Goal: Information Seeking & Learning: Learn about a topic

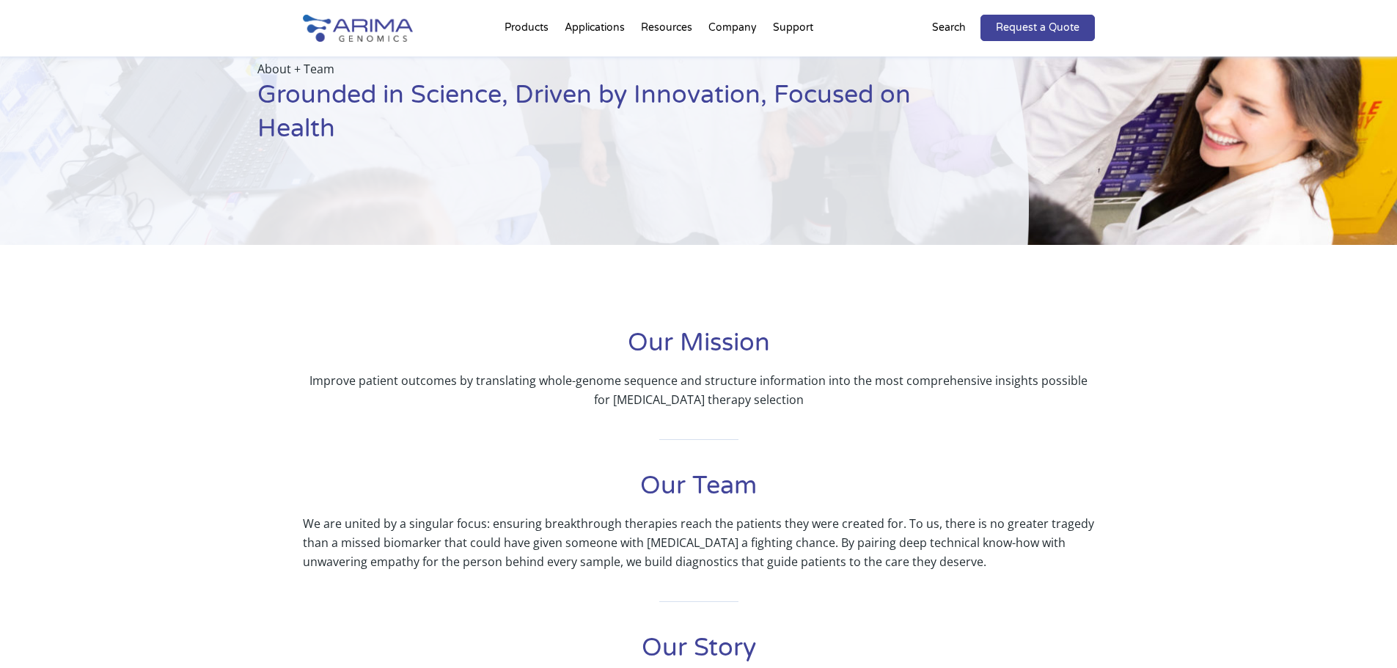
scroll to position [117, 0]
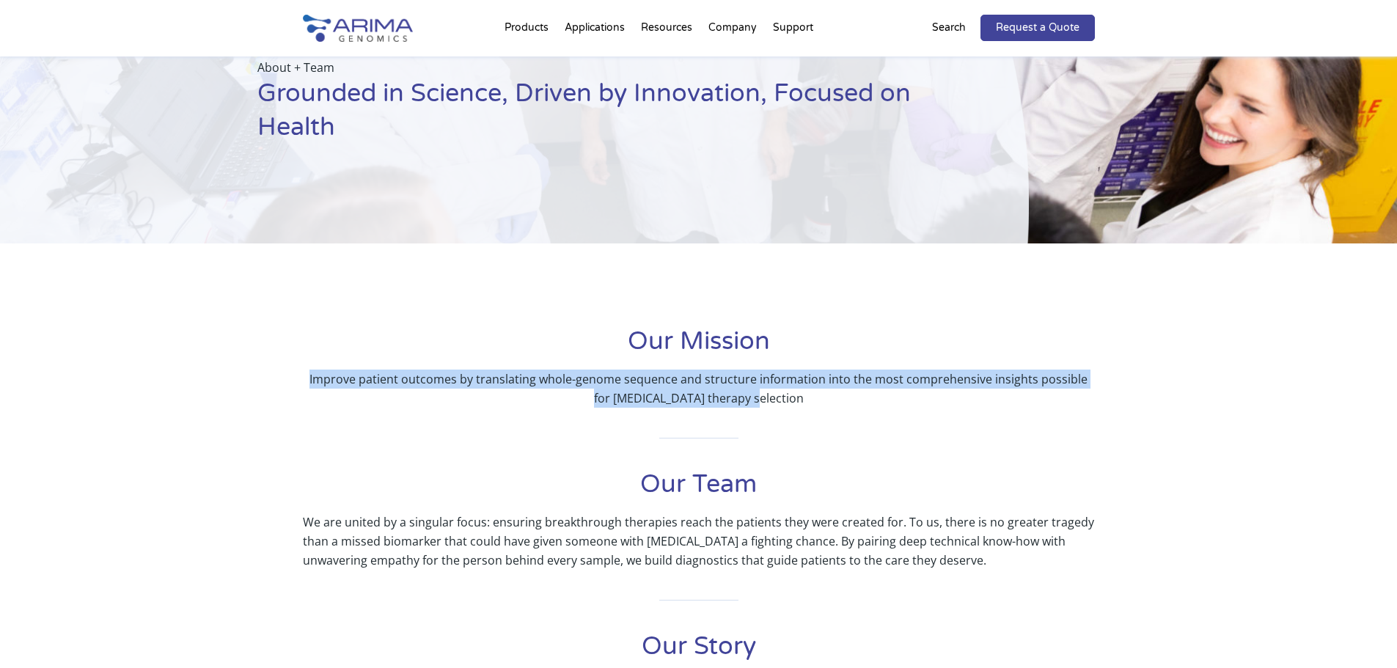
drag, startPoint x: 770, startPoint y: 402, endPoint x: 293, endPoint y: 376, distance: 477.5
click at [288, 374] on div "Our Mission Improve patient outcomes by translating whole-genome sequence and s…" at bounding box center [698, 658] width 1397 height 681
copy p "Improve patient outcomes by translating whole-genome sequence and structure inf…"
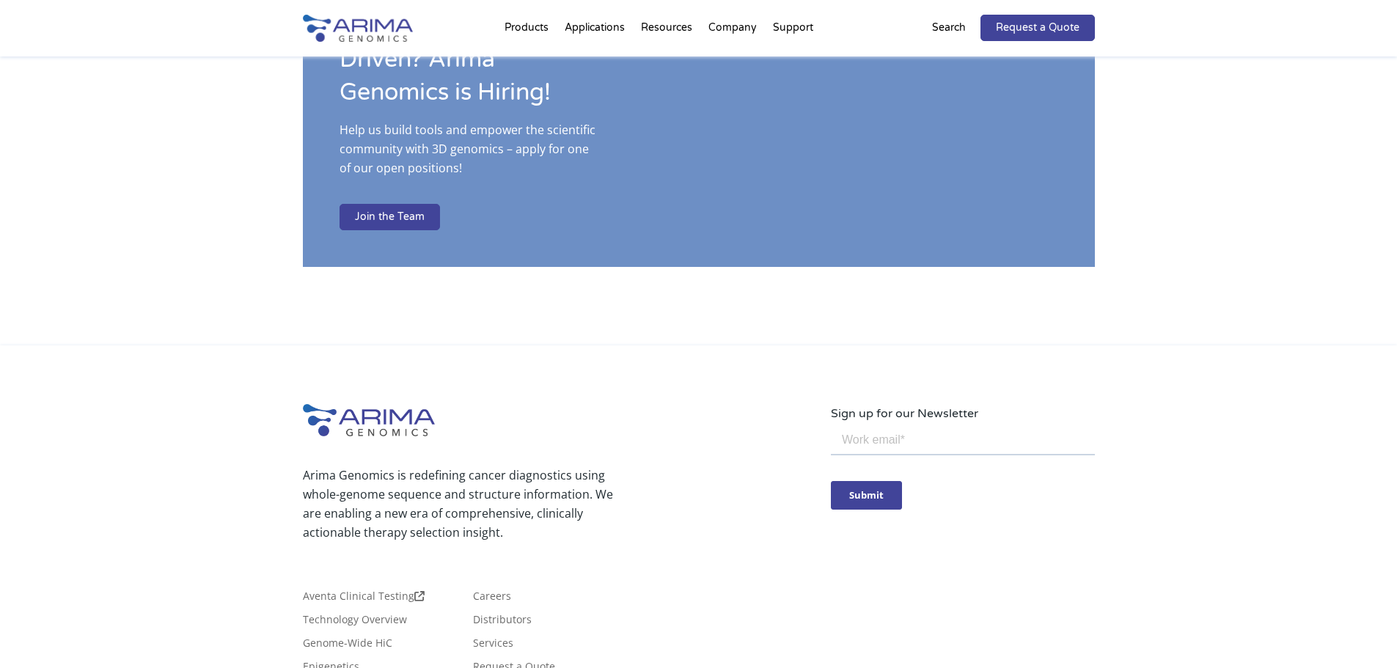
scroll to position [2523, 0]
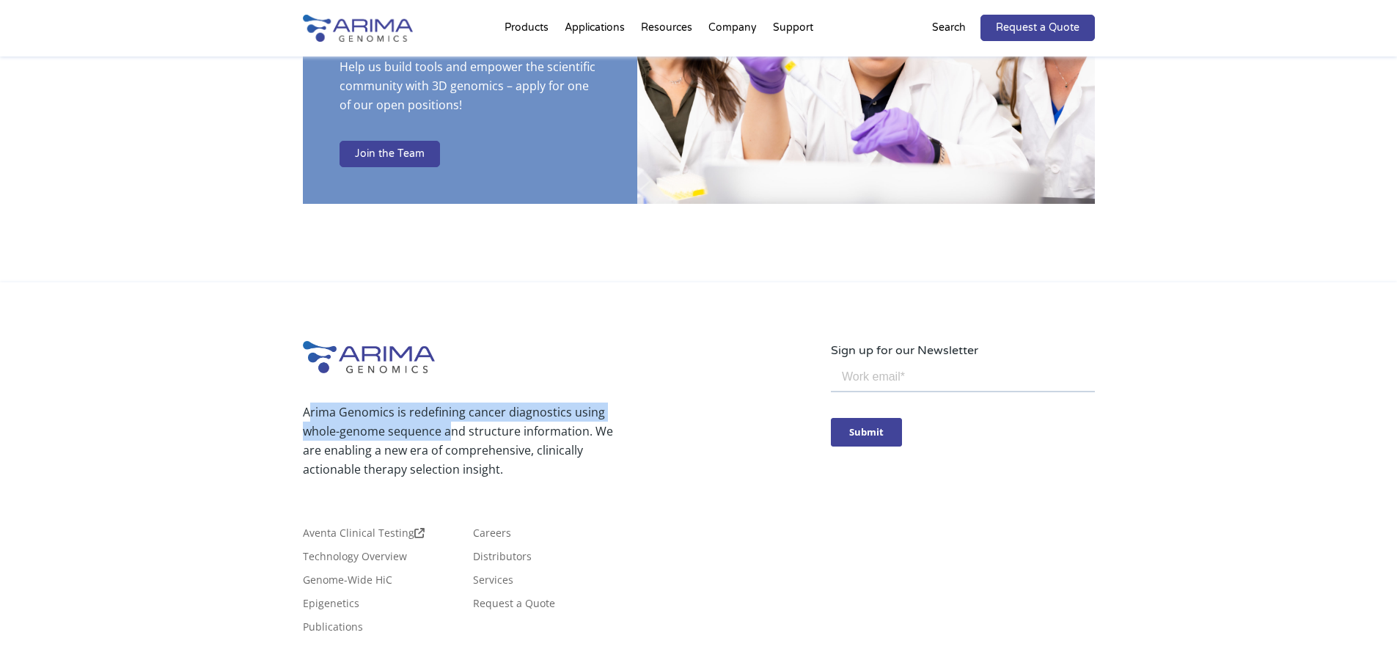
drag, startPoint x: 310, startPoint y: 377, endPoint x: 450, endPoint y: 395, distance: 141.9
click at [450, 403] on p "Arima Genomics is redefining cancer diagnostics using whole-genome sequence and…" at bounding box center [461, 441] width 317 height 76
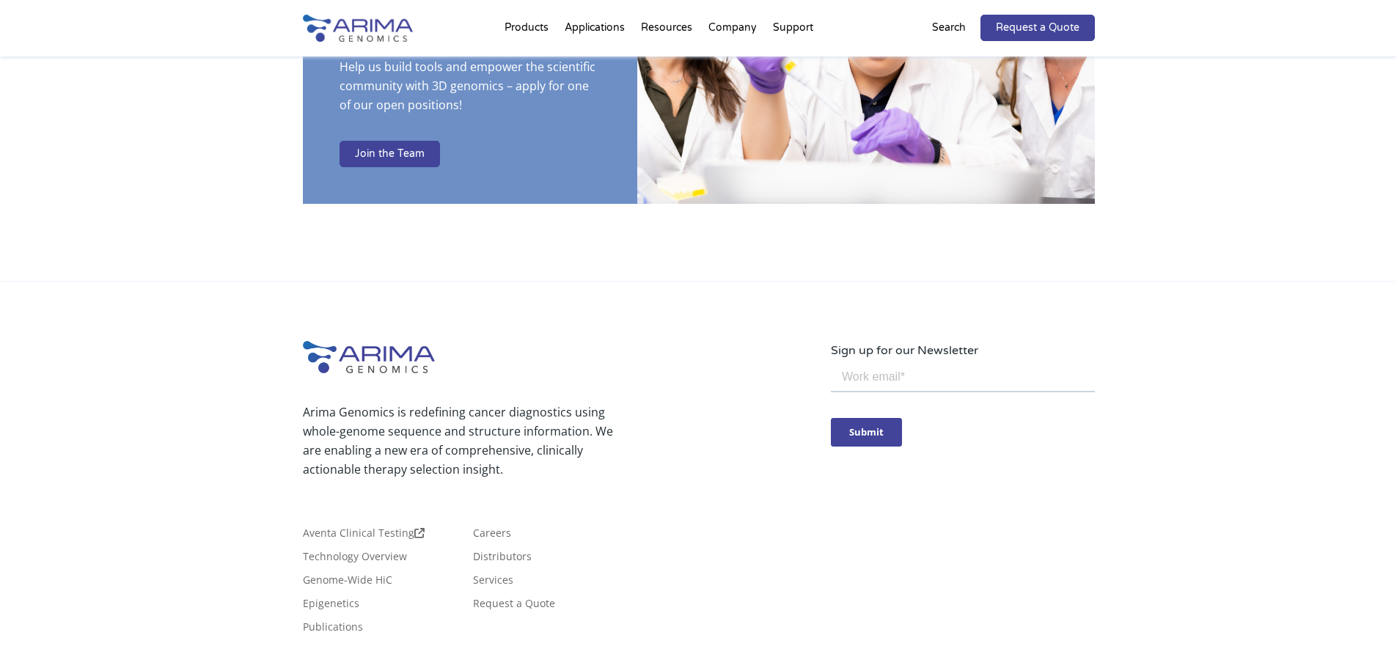
click at [439, 409] on p "Arima Genomics is redefining cancer diagnostics using whole-genome sequence and…" at bounding box center [461, 441] width 317 height 76
click at [301, 375] on div "Arima Genomics is redefining [MEDICAL_DATA] diagnostics using whole-genome sequ…" at bounding box center [698, 527] width 1397 height 491
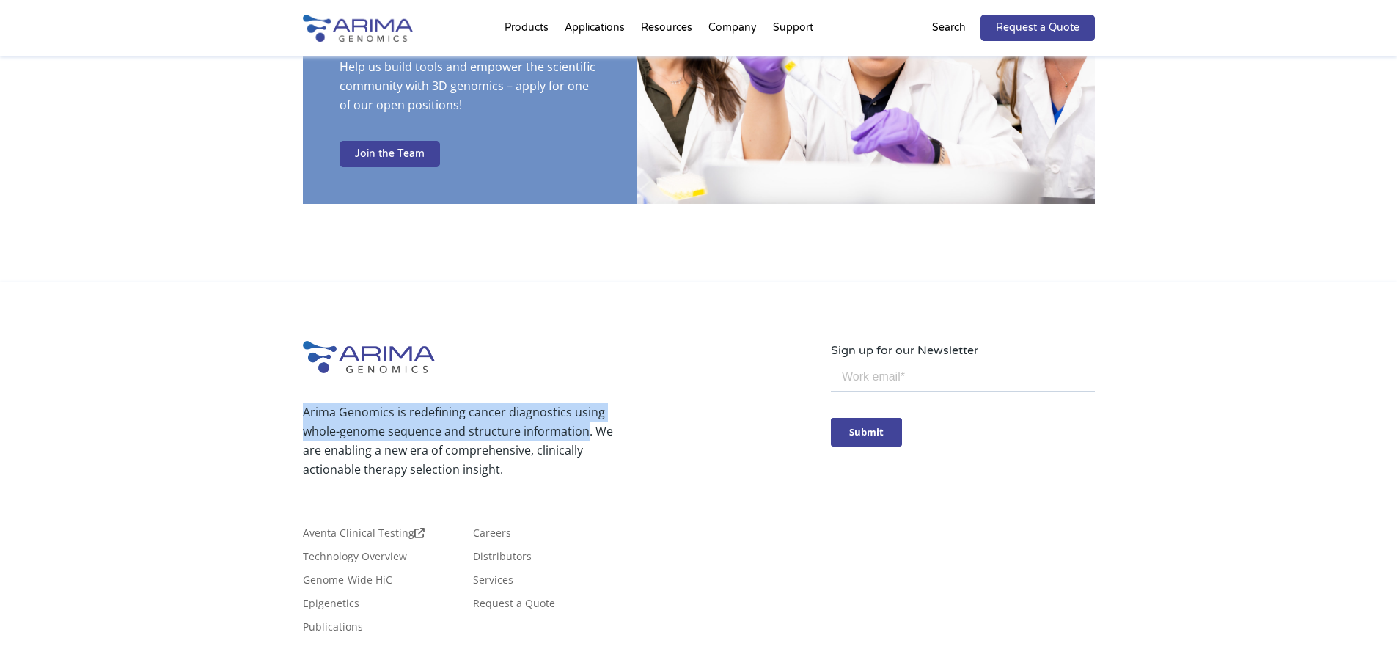
drag, startPoint x: 302, startPoint y: 371, endPoint x: 582, endPoint y: 401, distance: 281.1
click at [582, 403] on p "Arima Genomics is redefining cancer diagnostics using whole-genome sequence and…" at bounding box center [461, 441] width 317 height 76
copy p "Arima Genomics is redefining [MEDICAL_DATA] diagnostics using whole-genome sequ…"
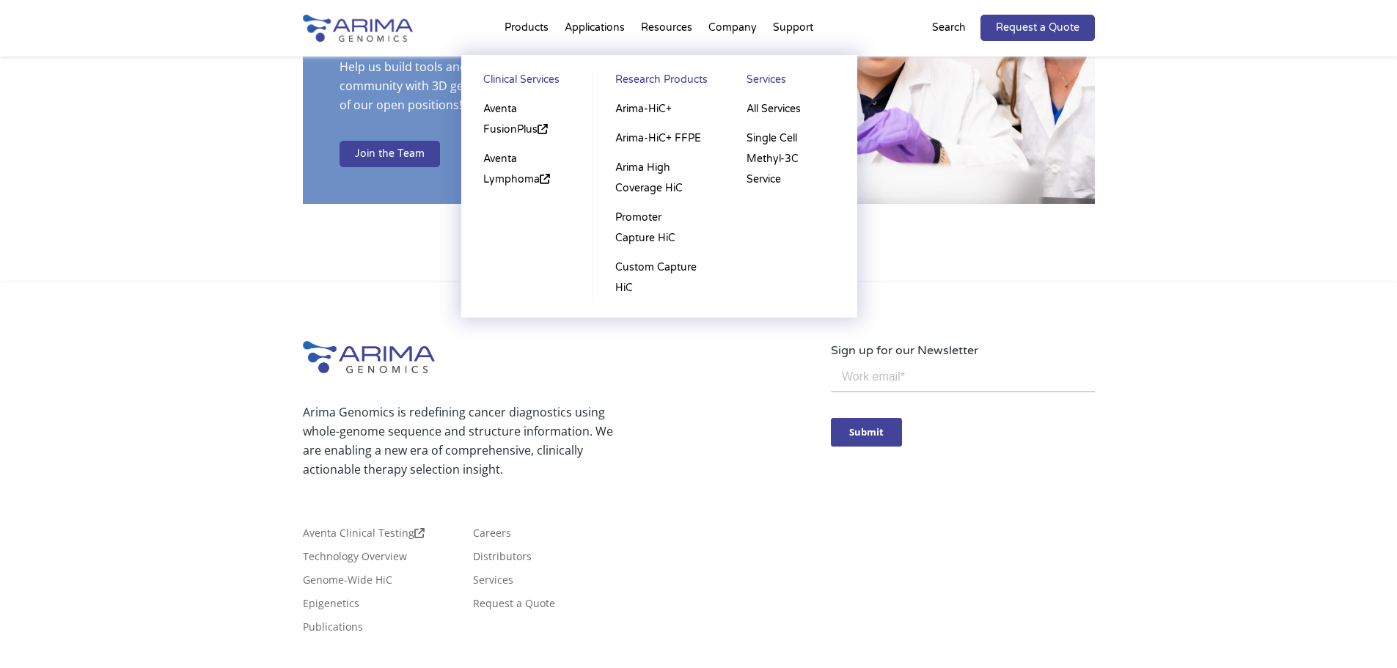
click at [538, 22] on li "Products Clinical Services Aventa FusionPlus Aventa [MEDICAL_DATA] Research Pro…" at bounding box center [527, 31] width 60 height 50
click at [761, 105] on link "All Services" at bounding box center [790, 109] width 103 height 29
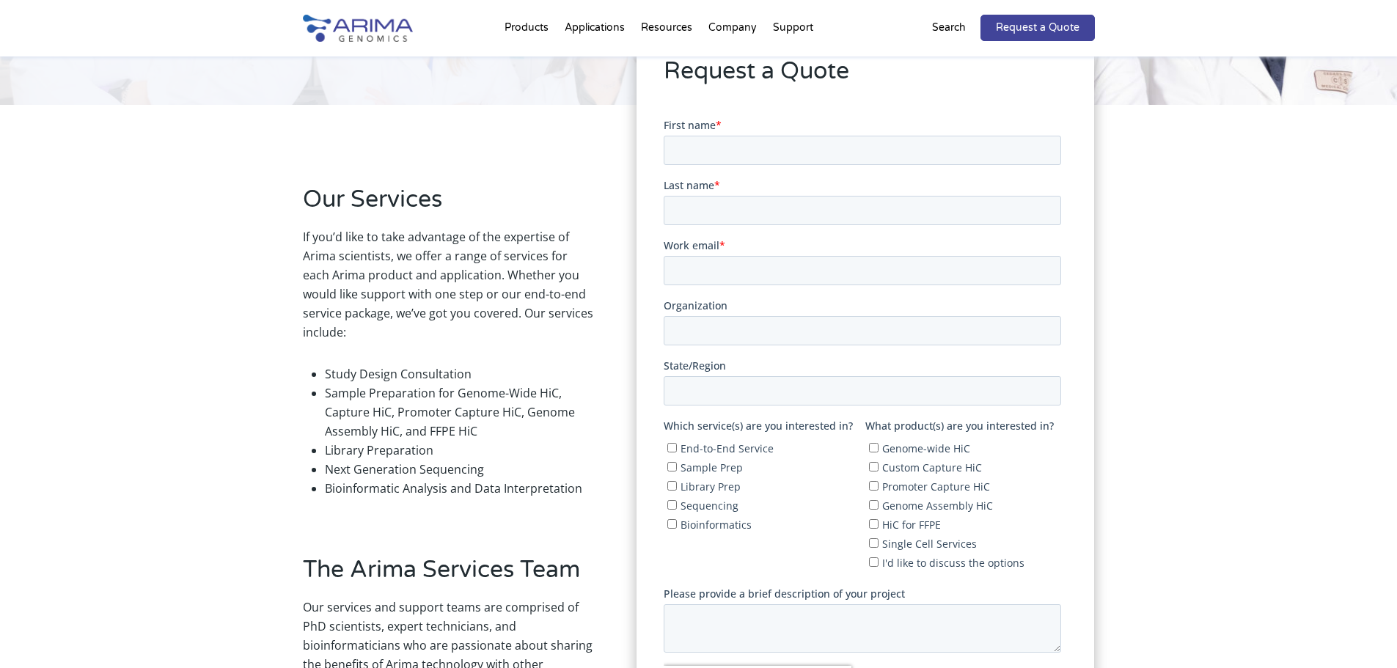
scroll to position [235, 0]
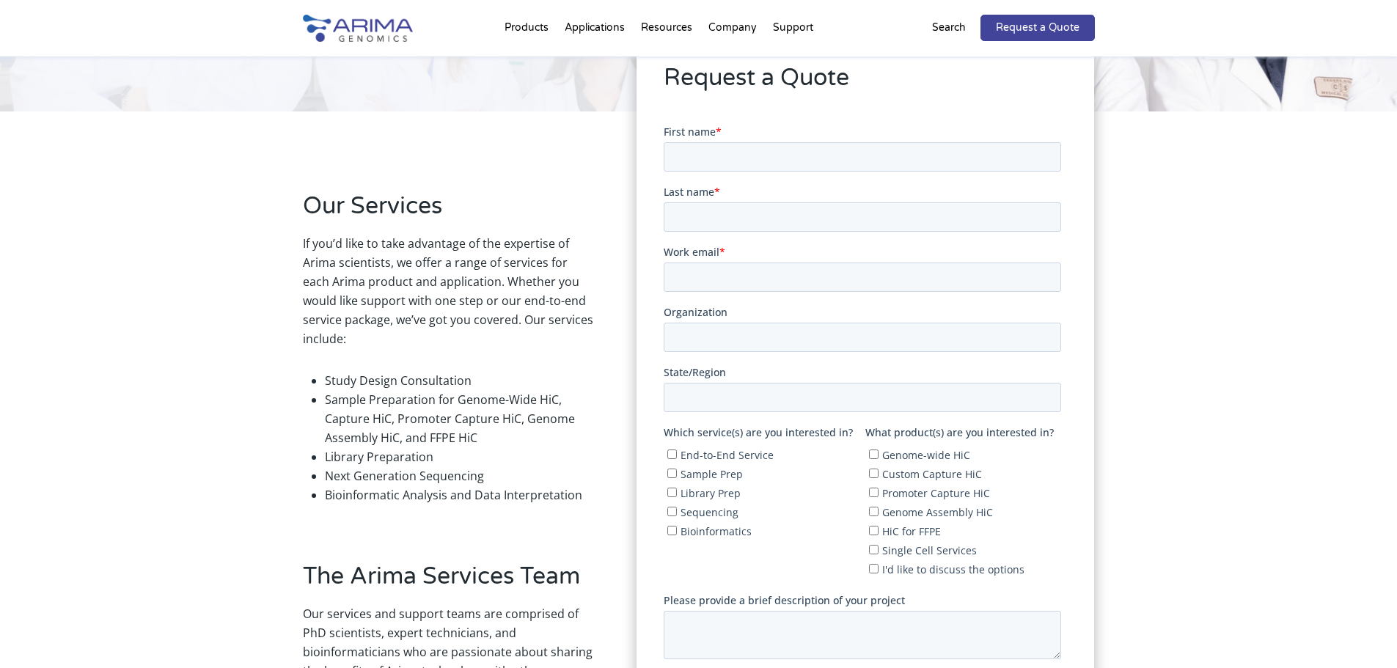
click at [569, 314] on p "If you’d like to take advantage of the expertise of Arima scientists, we offer …" at bounding box center [448, 297] width 290 height 126
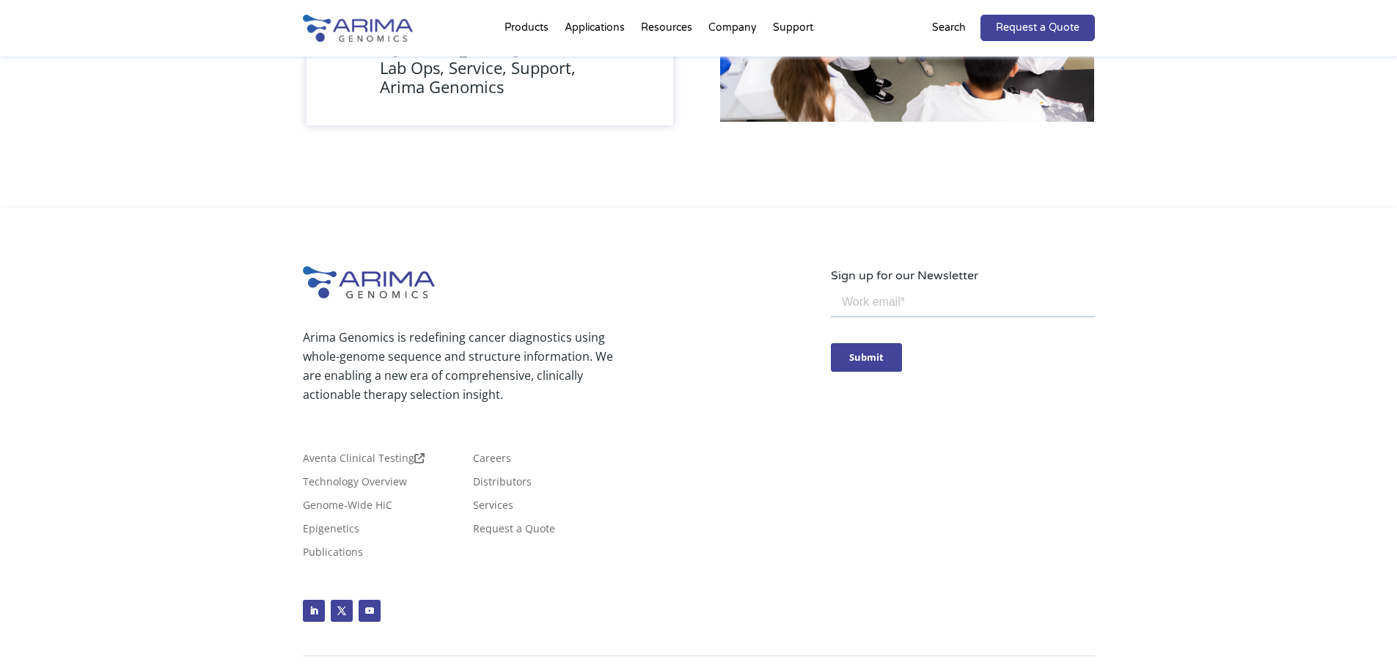
scroll to position [1321, 0]
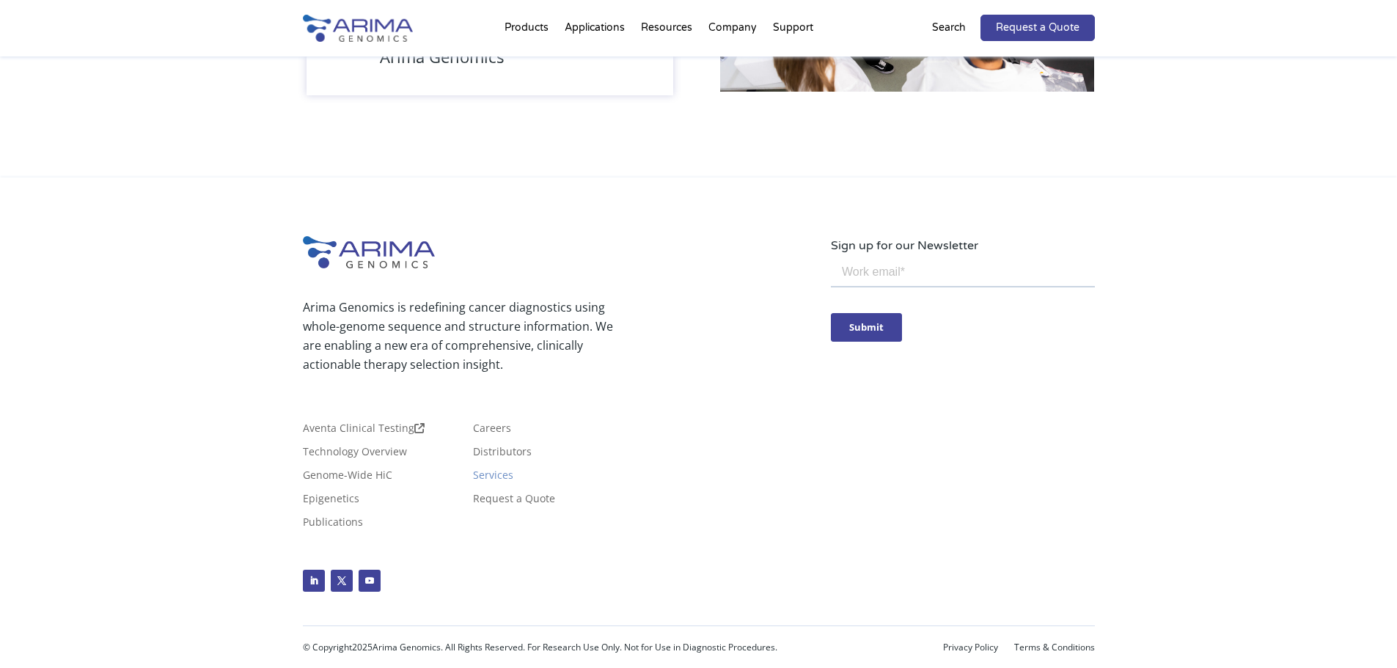
click at [487, 470] on link "Services" at bounding box center [493, 478] width 40 height 16
